Goal: Transaction & Acquisition: Purchase product/service

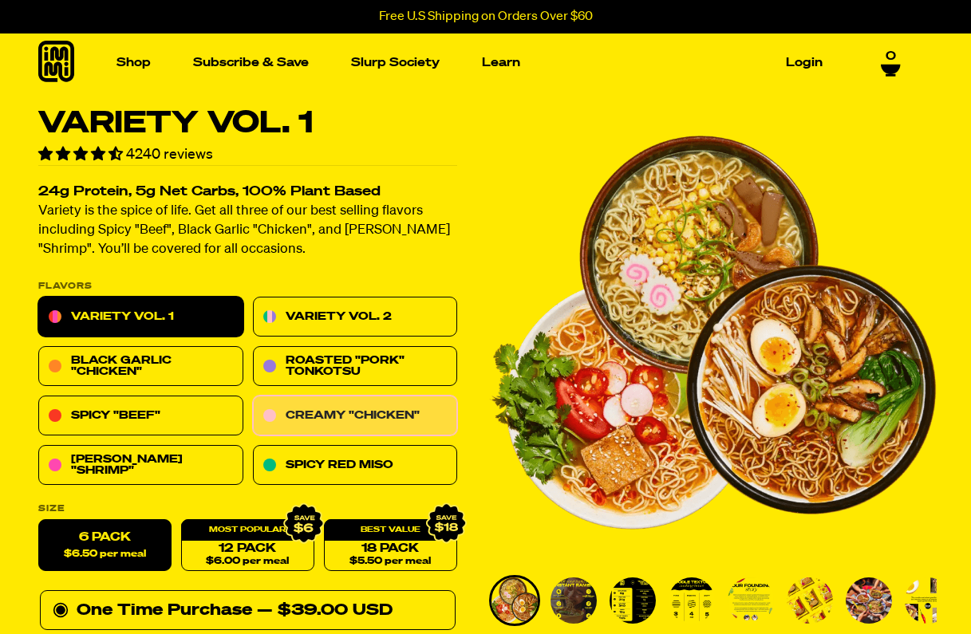
click at [305, 403] on link "Creamy "Chicken"" at bounding box center [355, 417] width 205 height 40
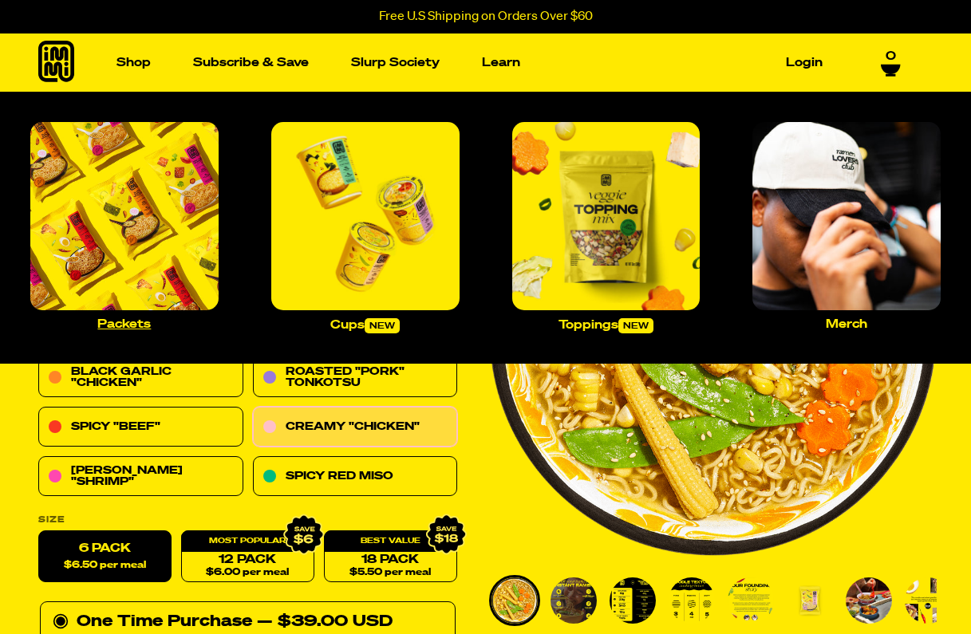
click at [159, 190] on img "Main navigation" at bounding box center [124, 216] width 188 height 188
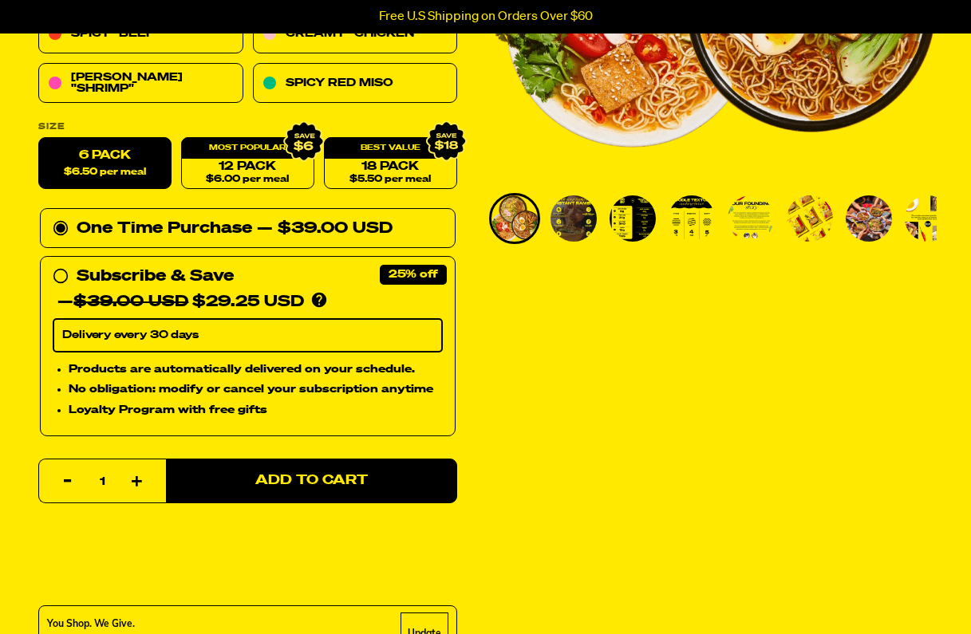
scroll to position [128, 0]
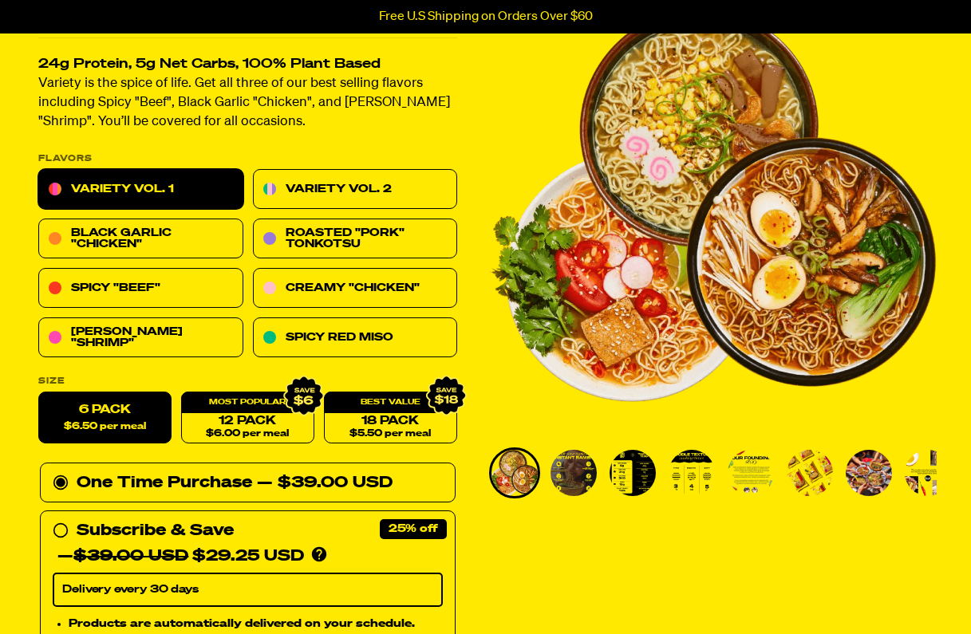
click at [581, 470] on img "Go to slide 2" at bounding box center [574, 473] width 46 height 46
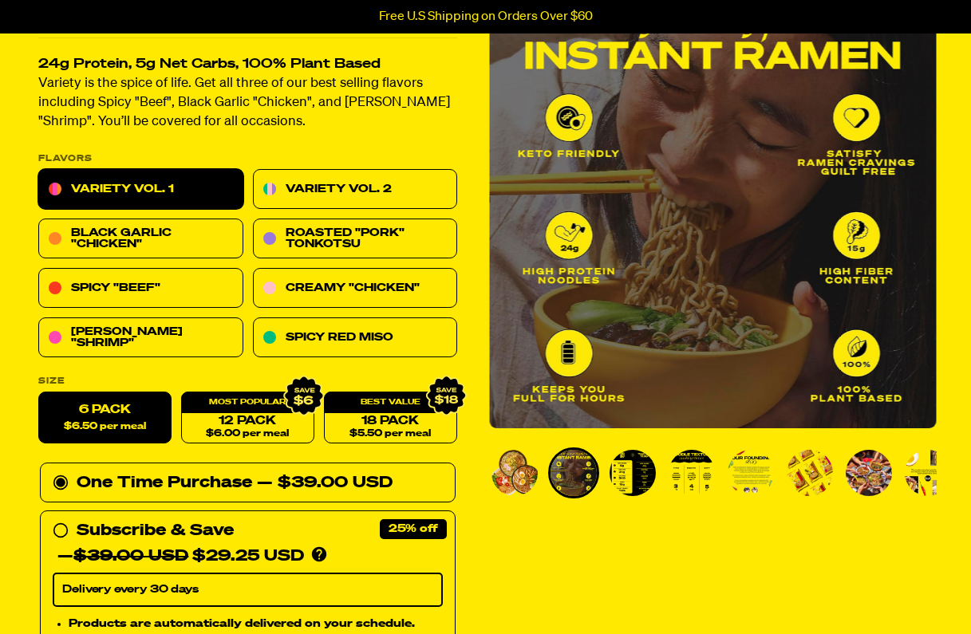
click at [633, 477] on img "Go to slide 3" at bounding box center [633, 473] width 46 height 46
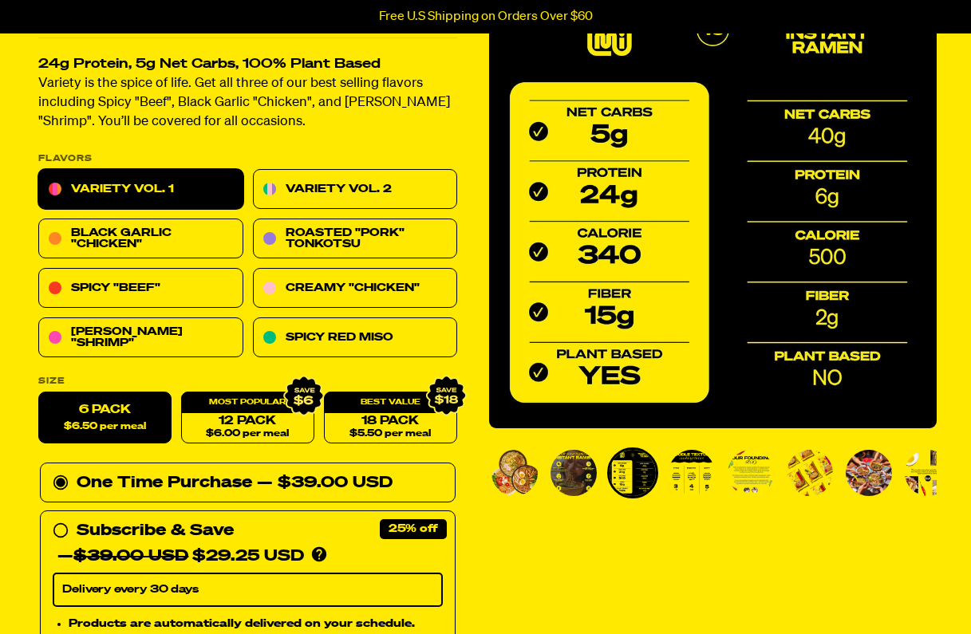
click at [691, 484] on img "Go to slide 4" at bounding box center [692, 473] width 46 height 46
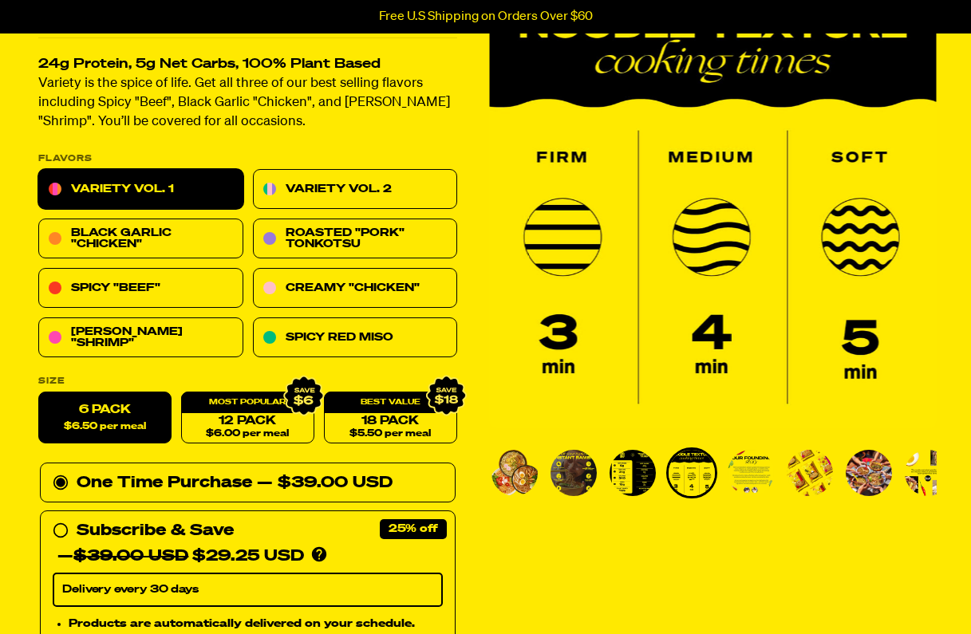
click at [749, 484] on img "Go to slide 5" at bounding box center [751, 473] width 46 height 46
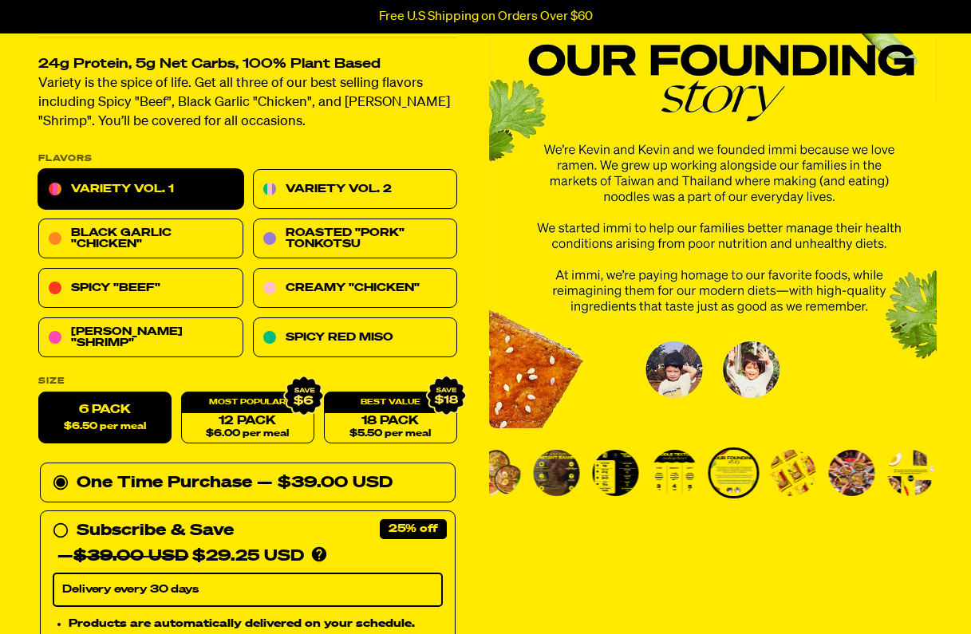
click at [782, 484] on img "Go to slide 6" at bounding box center [793, 473] width 46 height 46
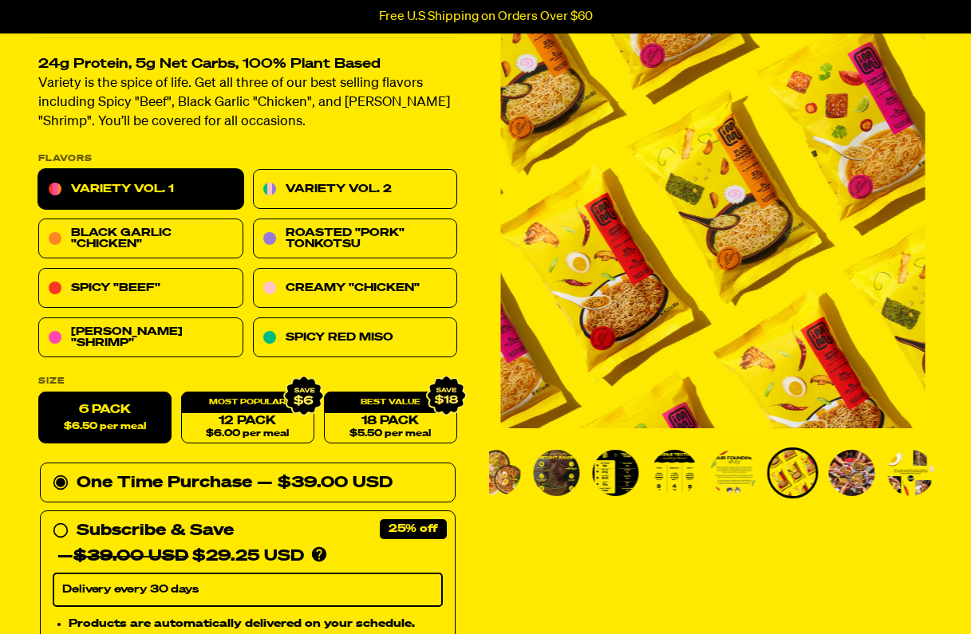
click at [806, 482] on img "Go to slide 6" at bounding box center [793, 473] width 46 height 46
click at [844, 489] on img "Go to slide 7" at bounding box center [852, 473] width 46 height 46
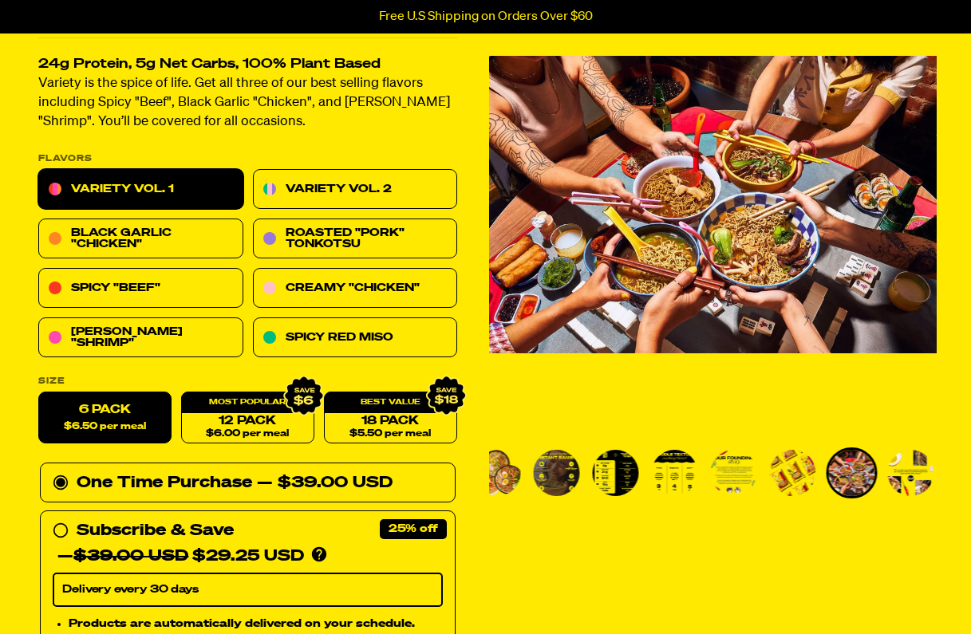
click at [903, 480] on img "Go to slide 8" at bounding box center [911, 473] width 46 height 46
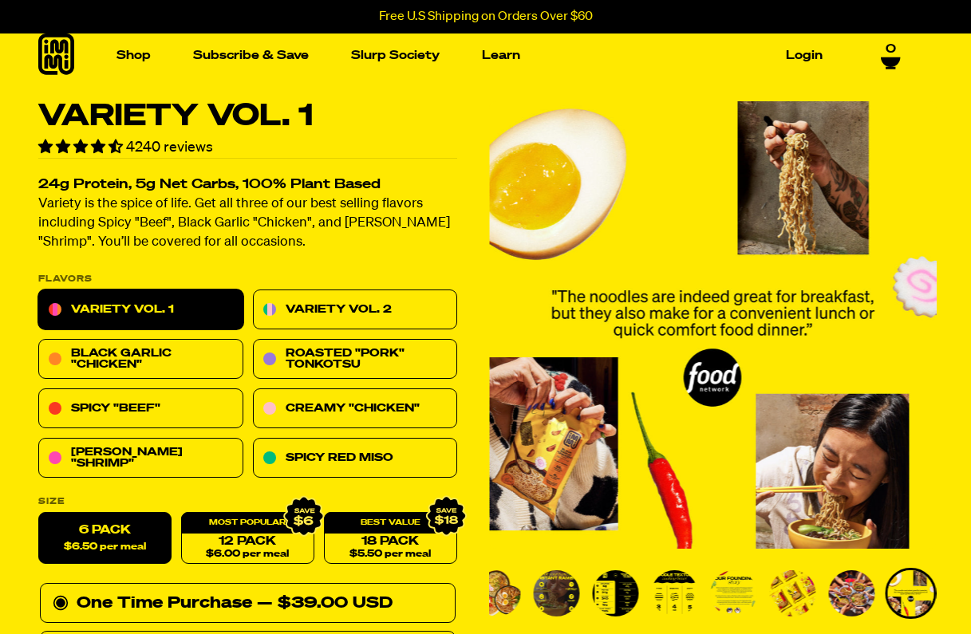
scroll to position [0, 0]
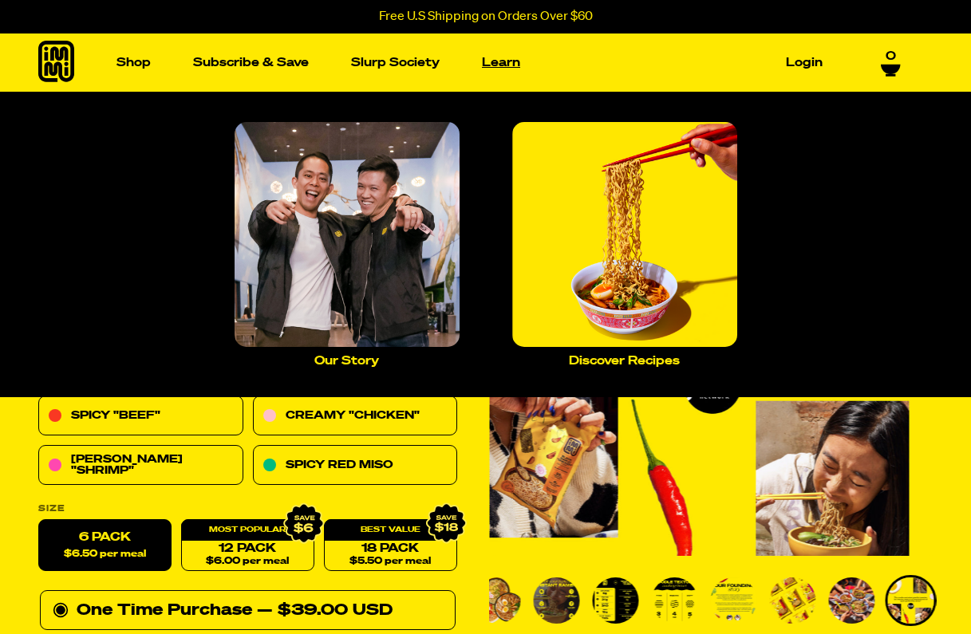
click at [502, 62] on link "Learn" at bounding box center [501, 62] width 51 height 25
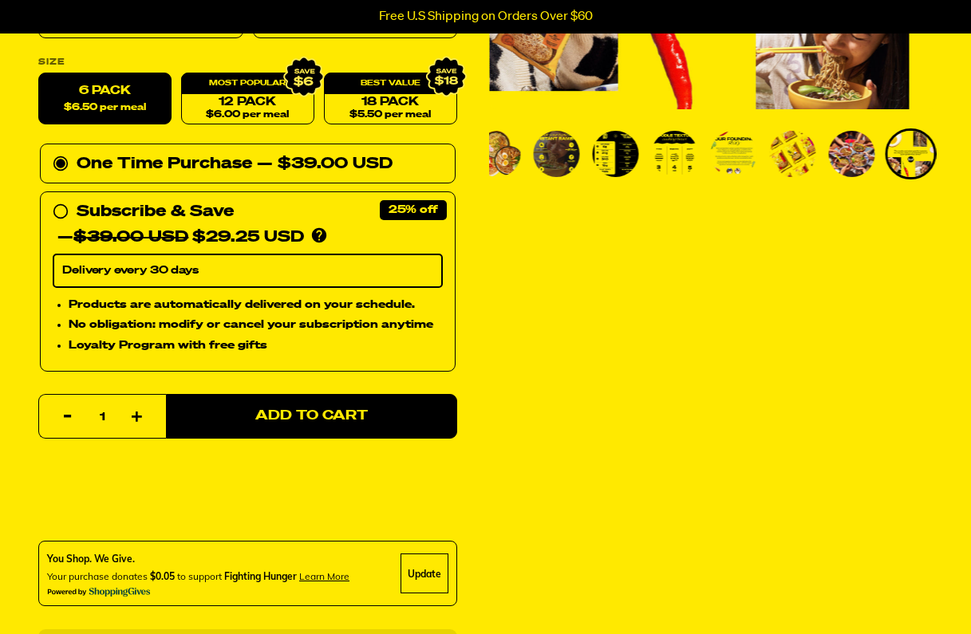
scroll to position [459, 0]
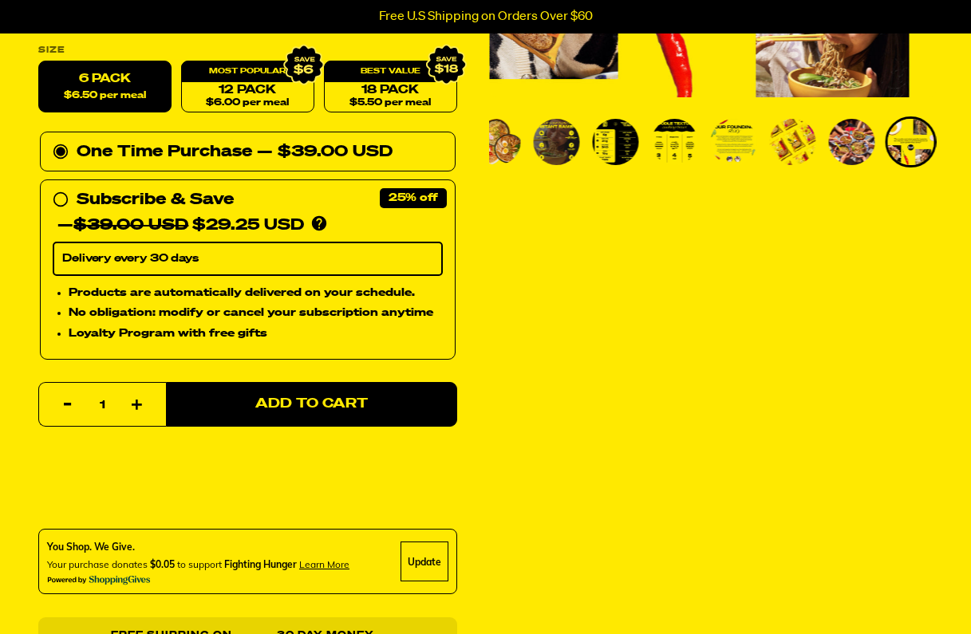
click at [606, 153] on img "Go to slide 3" at bounding box center [616, 142] width 46 height 46
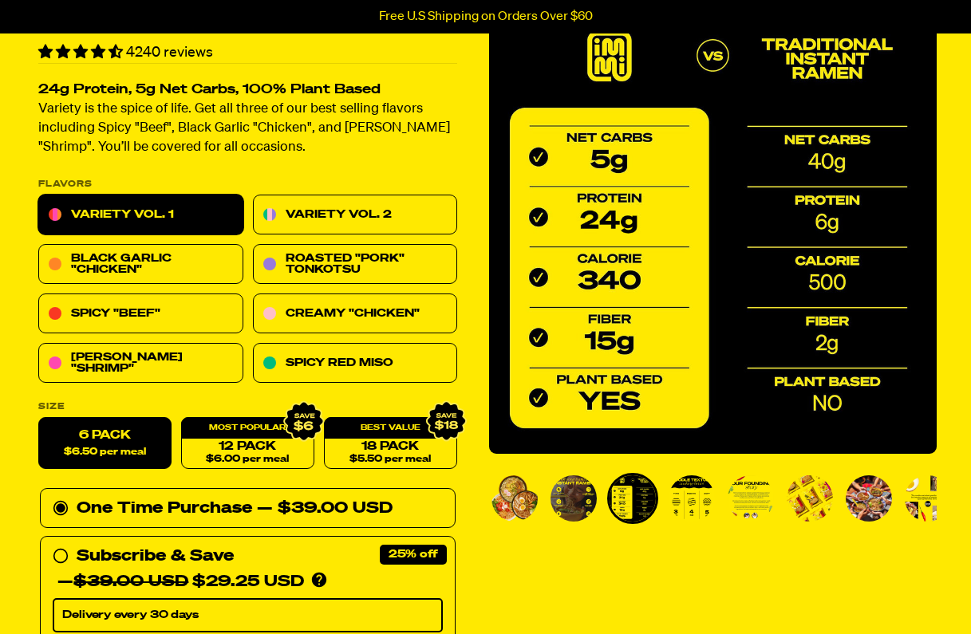
scroll to position [104, 0]
